Goal: Transaction & Acquisition: Purchase product/service

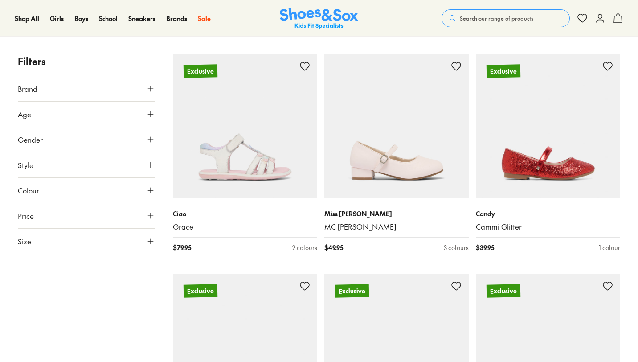
scroll to position [148, 0]
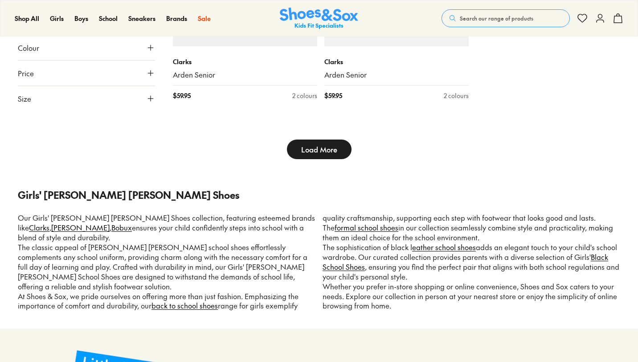
scroll to position [2500, 0]
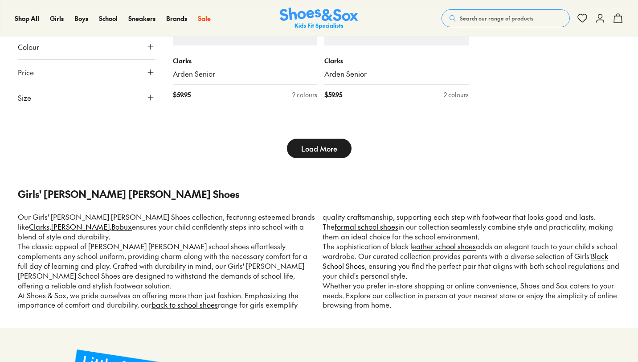
click at [322, 143] on span "Load More" at bounding box center [319, 148] width 36 height 11
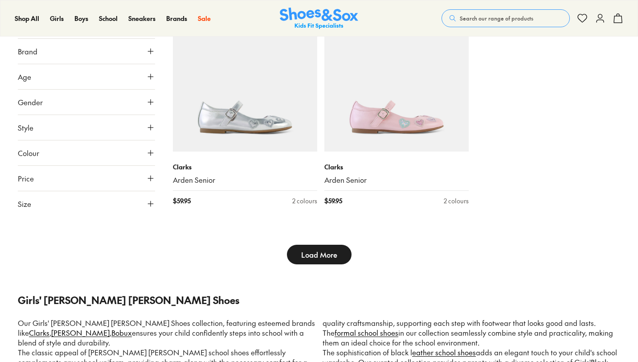
scroll to position [2393, 0]
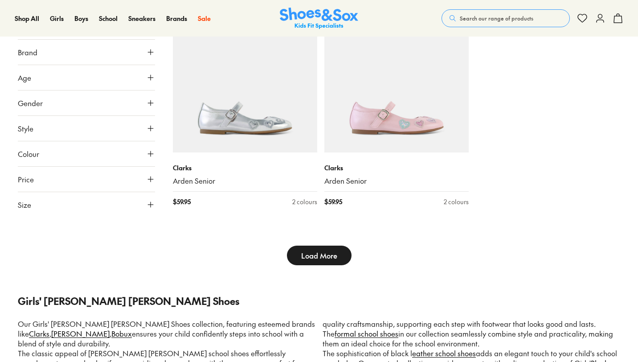
click at [477, 20] on span "Search our range of products" at bounding box center [497, 18] width 74 height 8
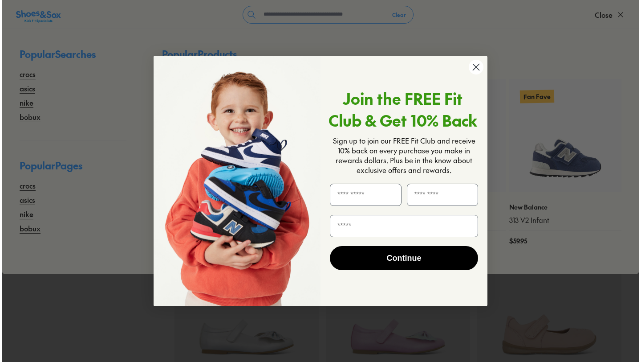
scroll to position [2402, 0]
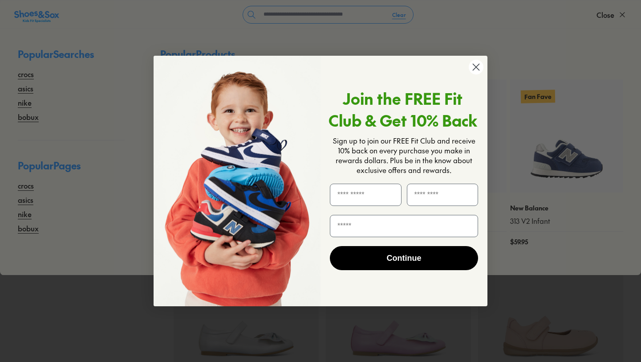
click at [474, 65] on circle "Close dialog" at bounding box center [476, 67] width 15 height 15
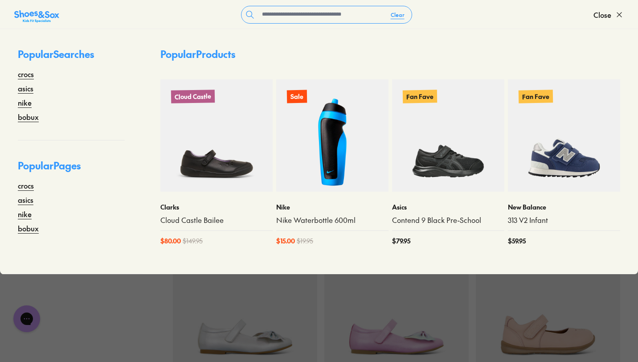
scroll to position [0, 0]
click at [358, 14] on input "text" at bounding box center [320, 14] width 125 height 17
type input "**********"
